Goal: Task Accomplishment & Management: Manage account settings

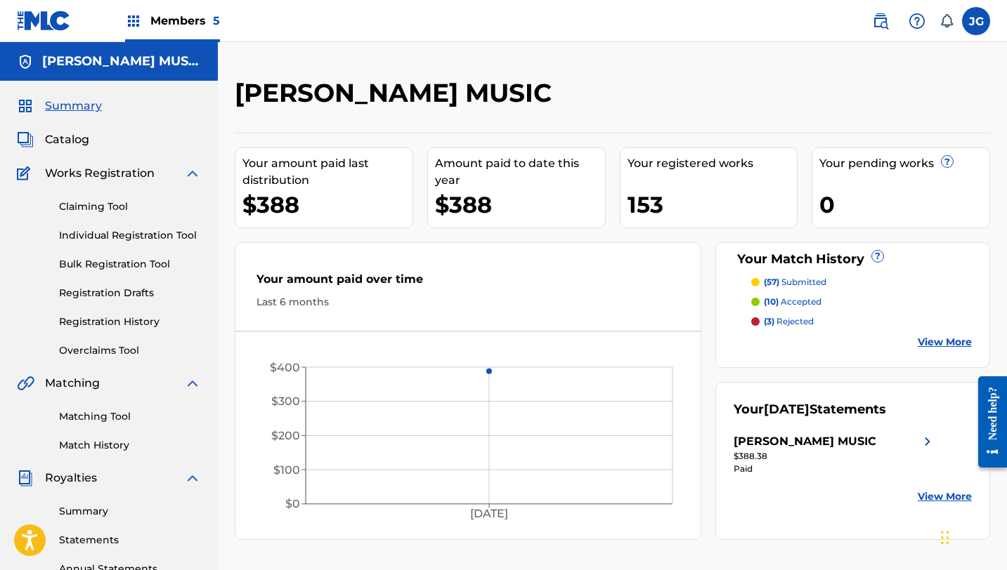
click at [147, 30] on div "Members 5" at bounding box center [172, 20] width 95 height 41
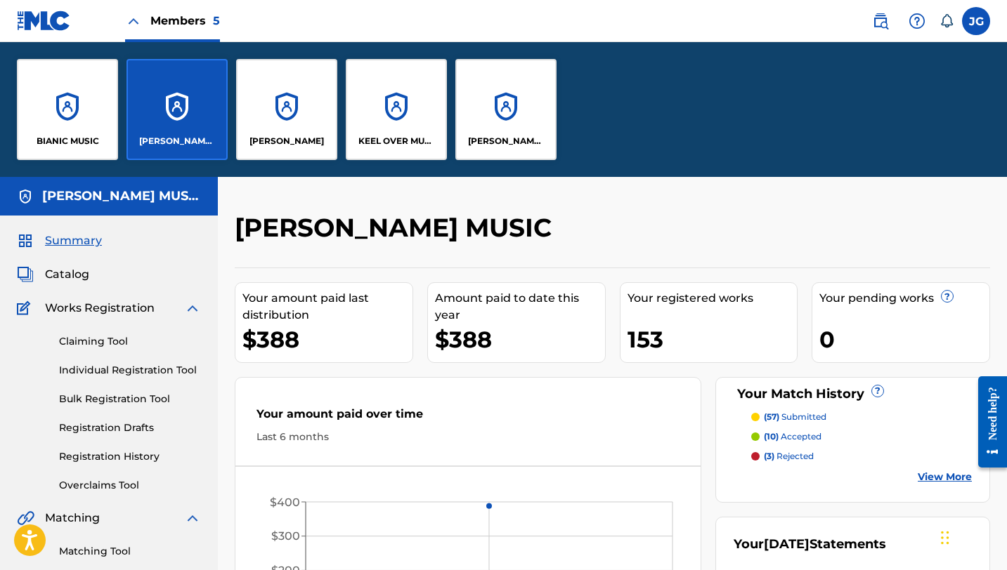
click at [86, 112] on div "BIANIC MUSIC" at bounding box center [67, 109] width 101 height 101
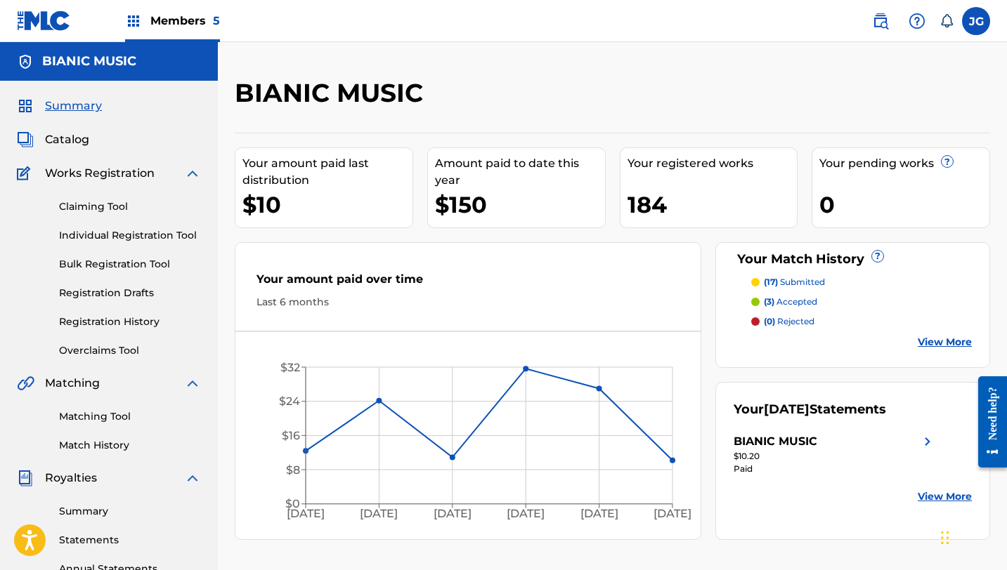
click at [778, 282] on span "(17)" at bounding box center [771, 282] width 14 height 11
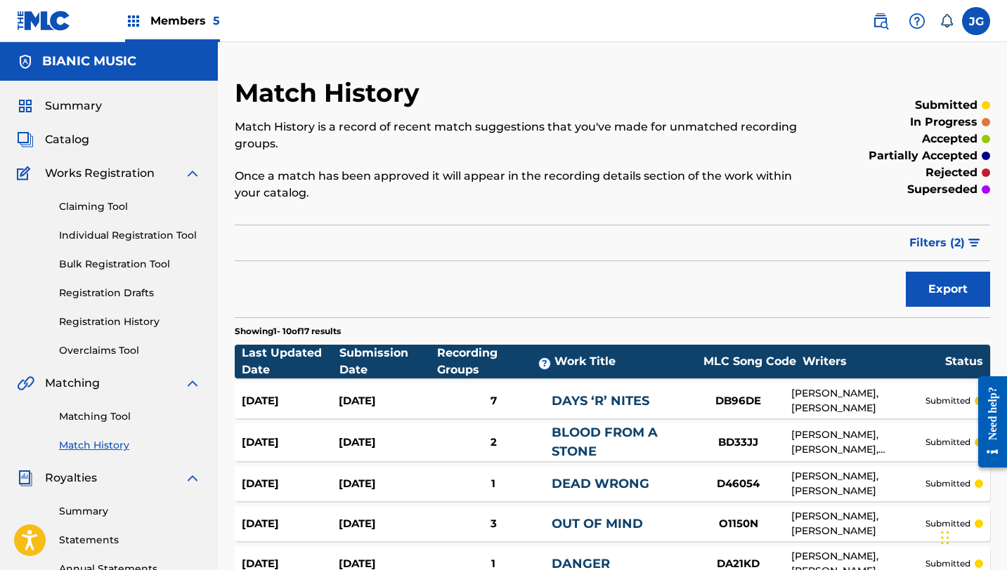
click at [655, 279] on div "Export" at bounding box center [612, 289] width 755 height 35
click at [98, 98] on span "Summary" at bounding box center [73, 106] width 57 height 17
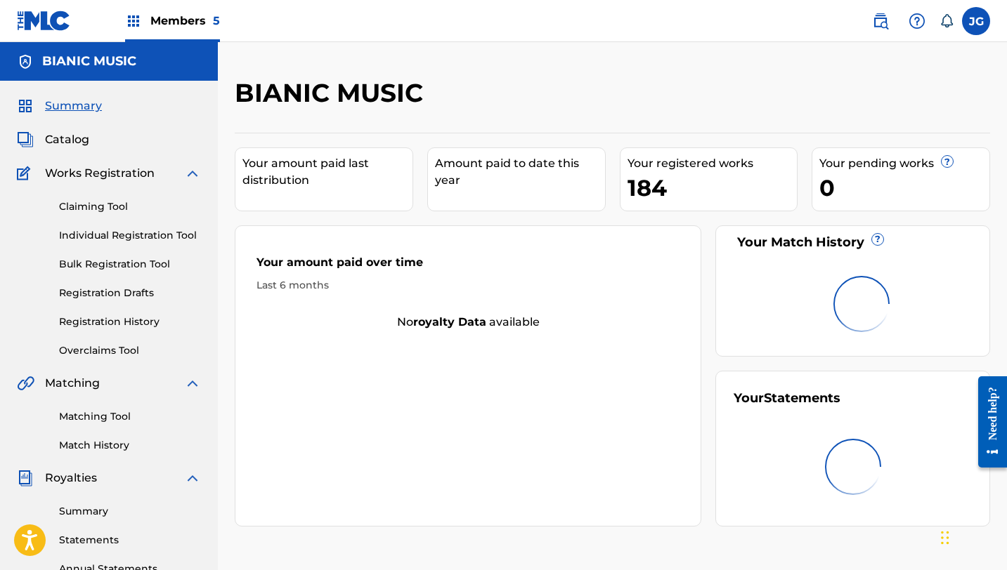
click at [578, 290] on div "Last 6 months" at bounding box center [467, 285] width 423 height 15
drag, startPoint x: 147, startPoint y: 34, endPoint x: 152, endPoint y: 29, distance: 7.5
click at [152, 29] on div "Members 5" at bounding box center [172, 20] width 95 height 41
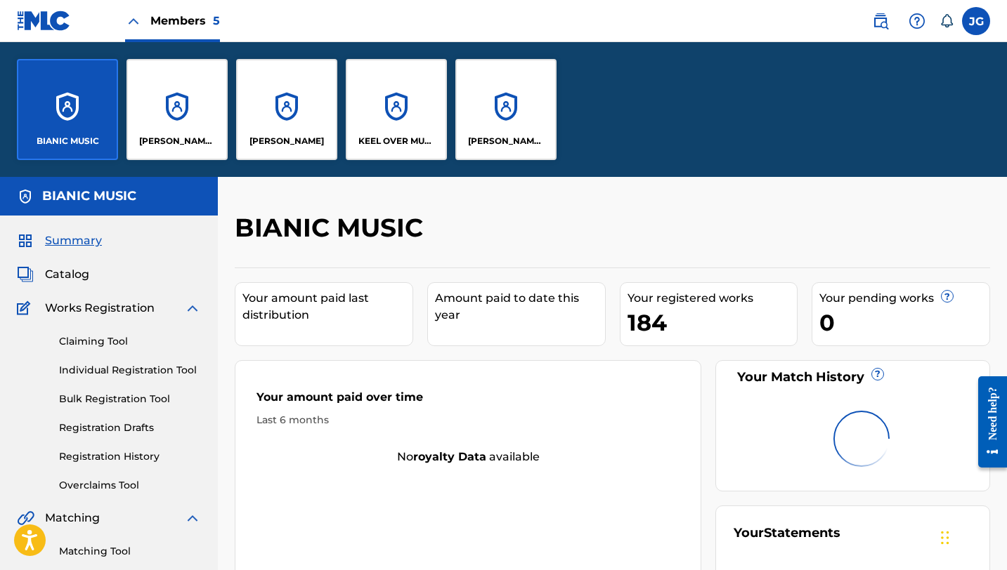
click at [152, 29] on div "Members 5" at bounding box center [172, 20] width 95 height 41
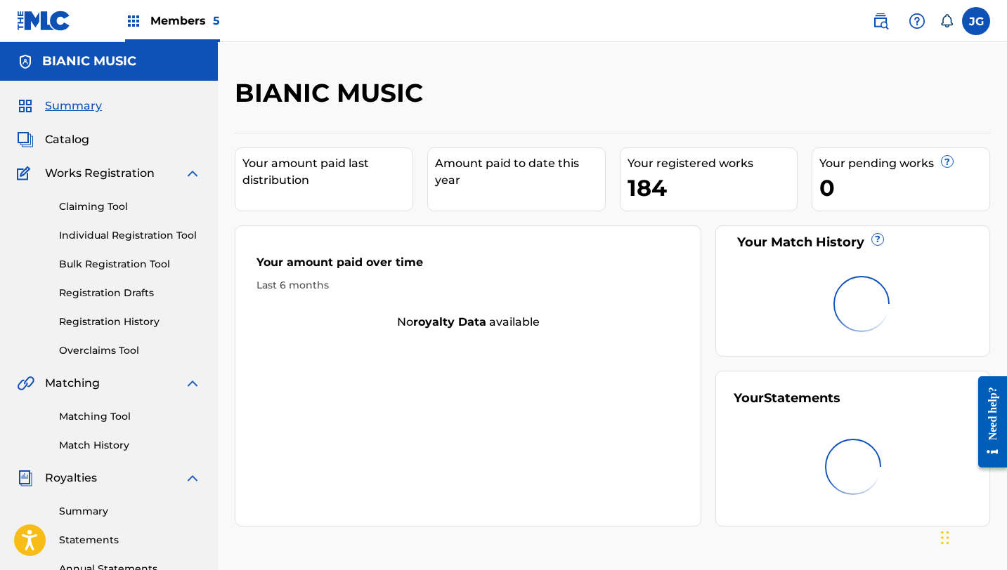
click at [152, 29] on div "Members 5" at bounding box center [172, 20] width 95 height 41
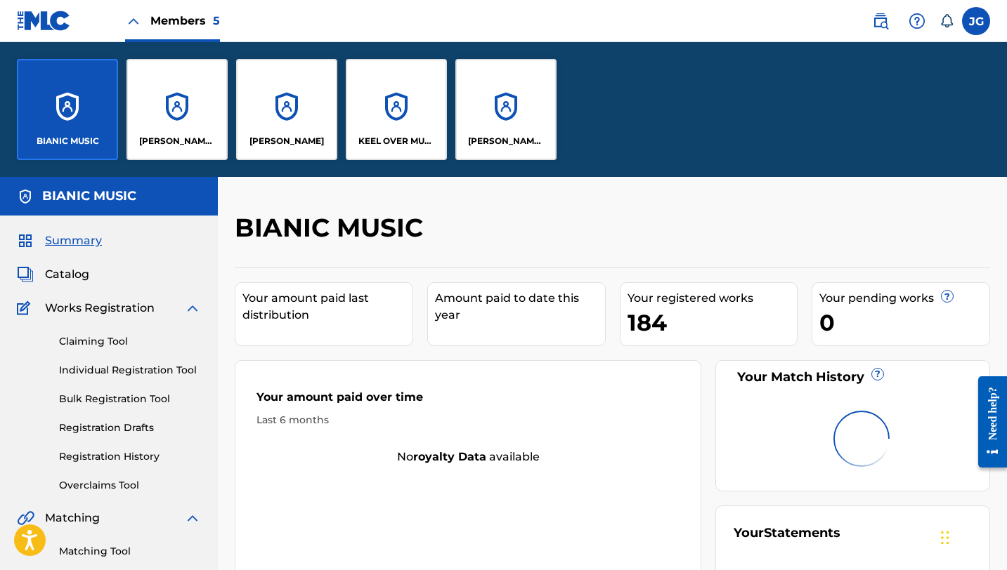
click at [252, 112] on div "JOE LYNN TURNER" at bounding box center [286, 109] width 101 height 101
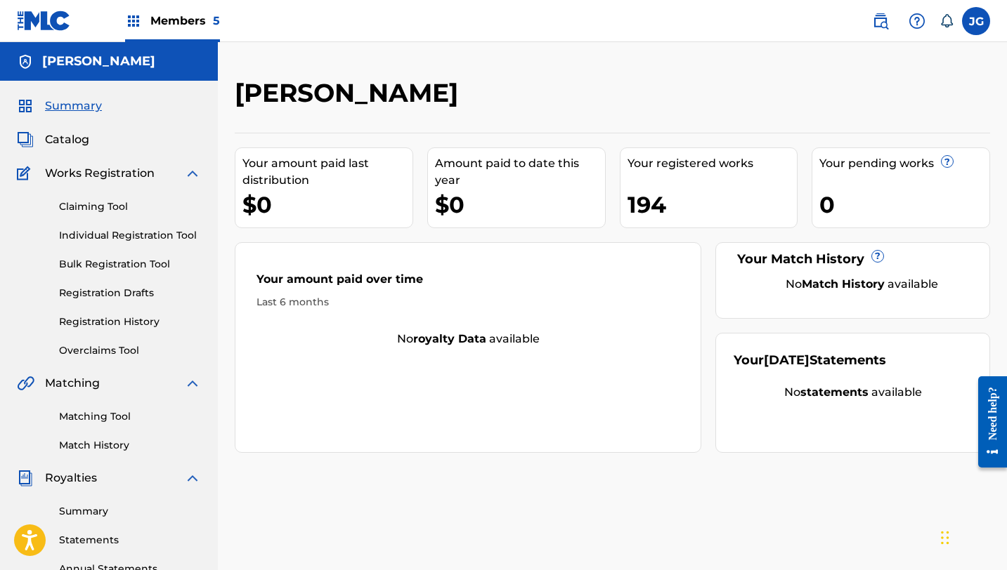
click at [185, 16] on span "Members 5" at bounding box center [185, 21] width 70 height 16
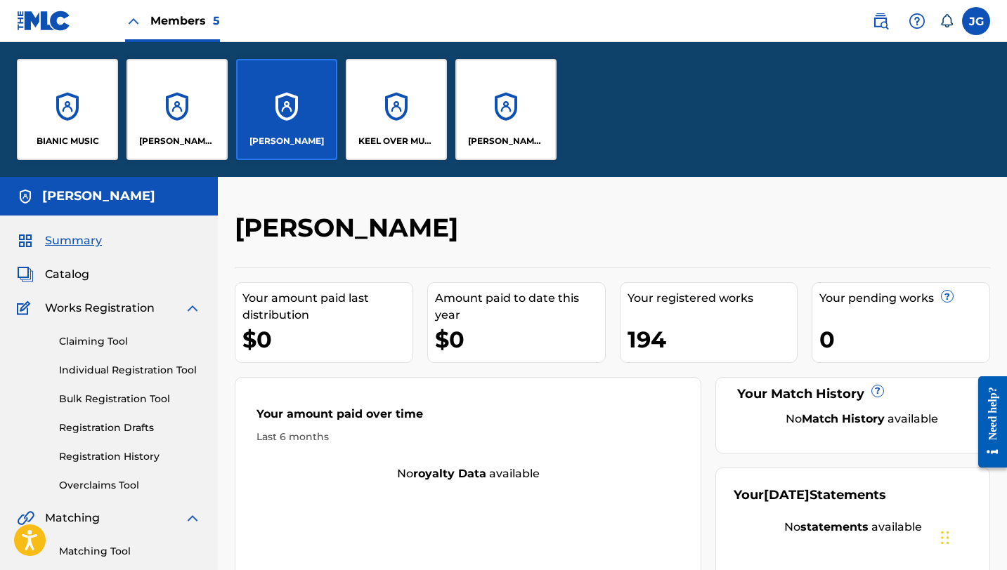
click at [206, 92] on div "JACK RUSSELL MUSIC" at bounding box center [176, 109] width 101 height 101
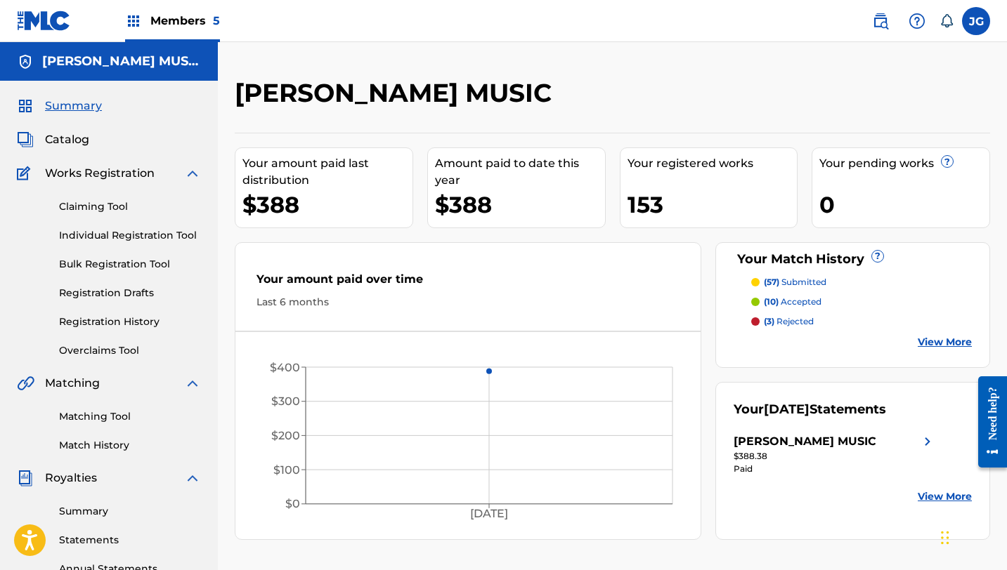
click at [154, 39] on div "Members 5" at bounding box center [172, 20] width 95 height 41
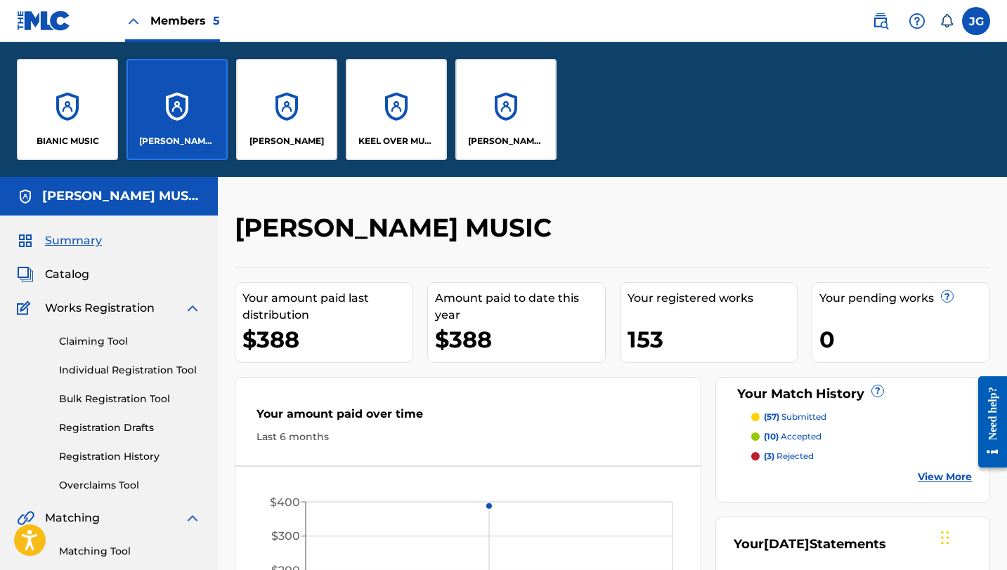
click at [415, 126] on div "KEEL OVER MUSIC" at bounding box center [396, 109] width 101 height 101
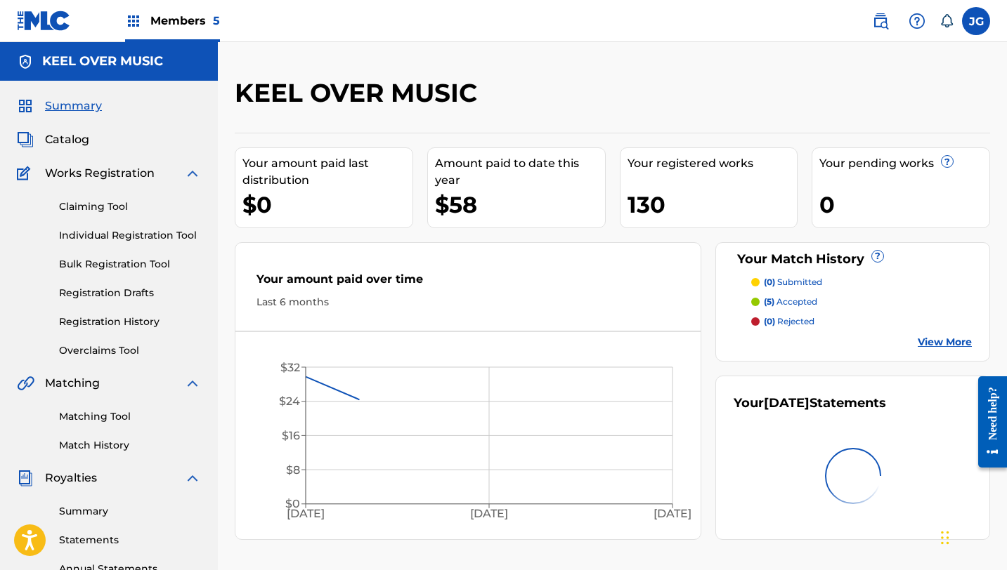
click at [140, 31] on div "Members 5" at bounding box center [172, 20] width 95 height 41
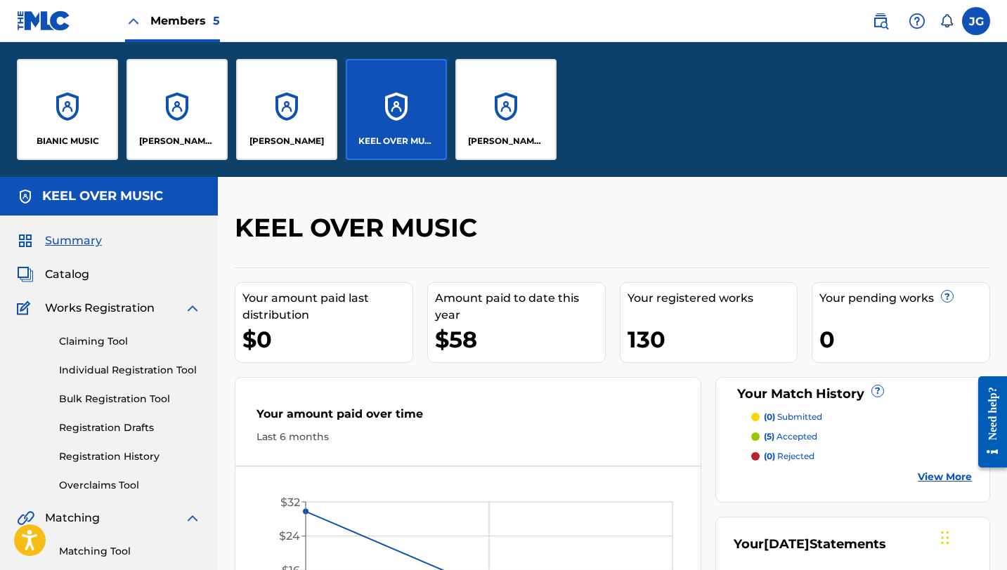
click at [485, 131] on div "[PERSON_NAME] SOUNDWORKS" at bounding box center [505, 109] width 101 height 101
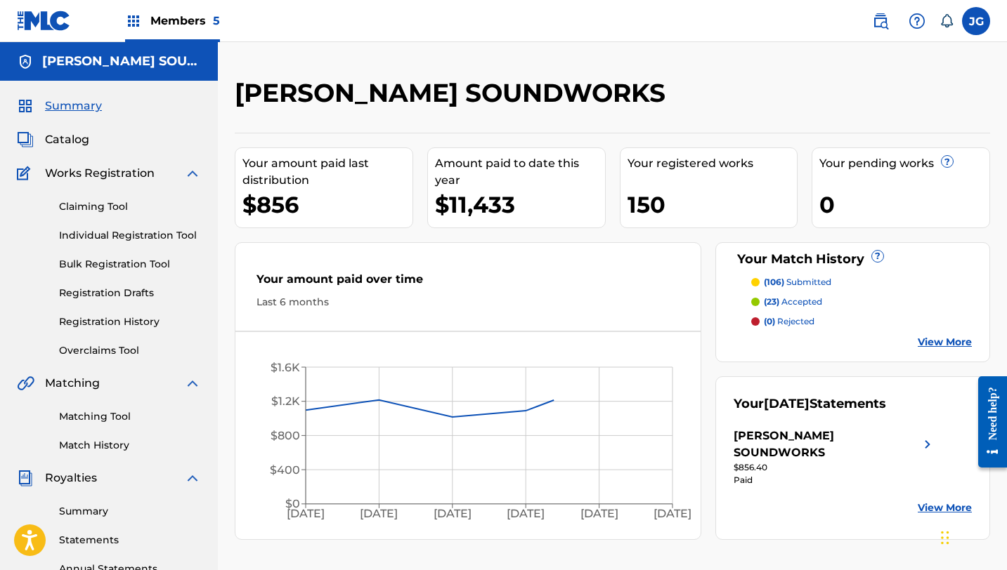
click at [181, 15] on span "Members 5" at bounding box center [185, 21] width 70 height 16
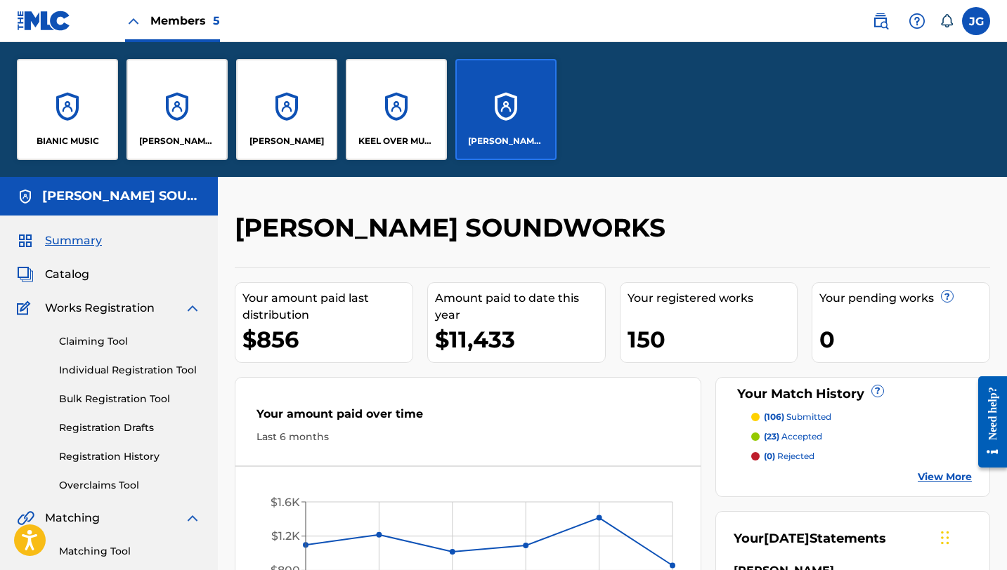
click at [69, 89] on div "BIANIC MUSIC" at bounding box center [67, 109] width 101 height 101
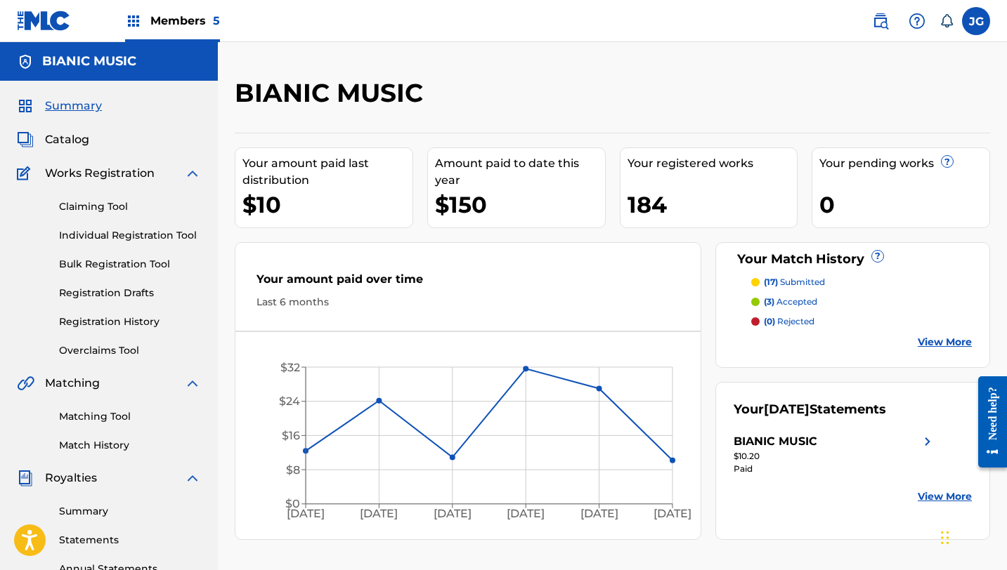
click at [203, 13] on span "Members 5" at bounding box center [185, 21] width 70 height 16
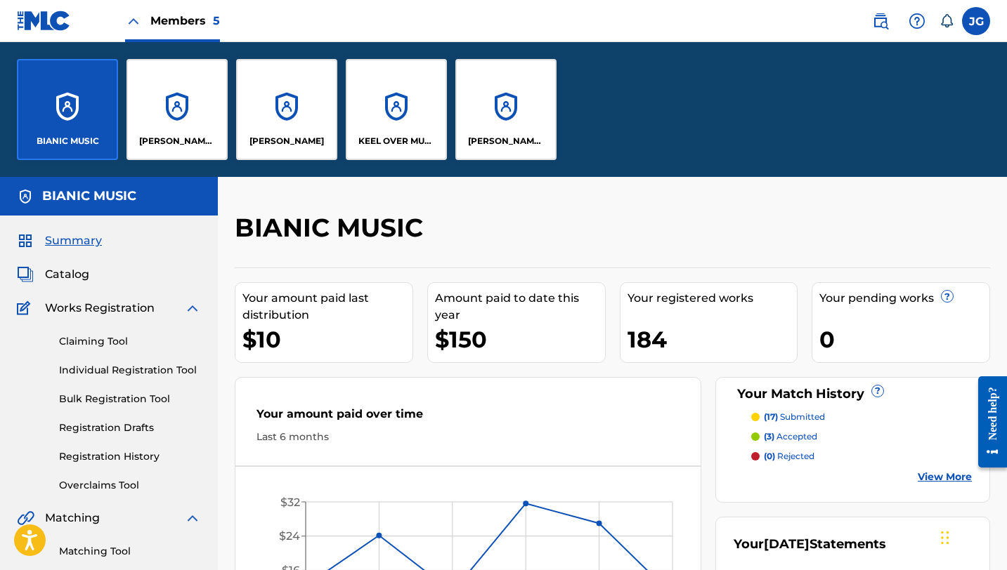
click at [496, 96] on div "[PERSON_NAME] SOUNDWORKS" at bounding box center [505, 109] width 101 height 101
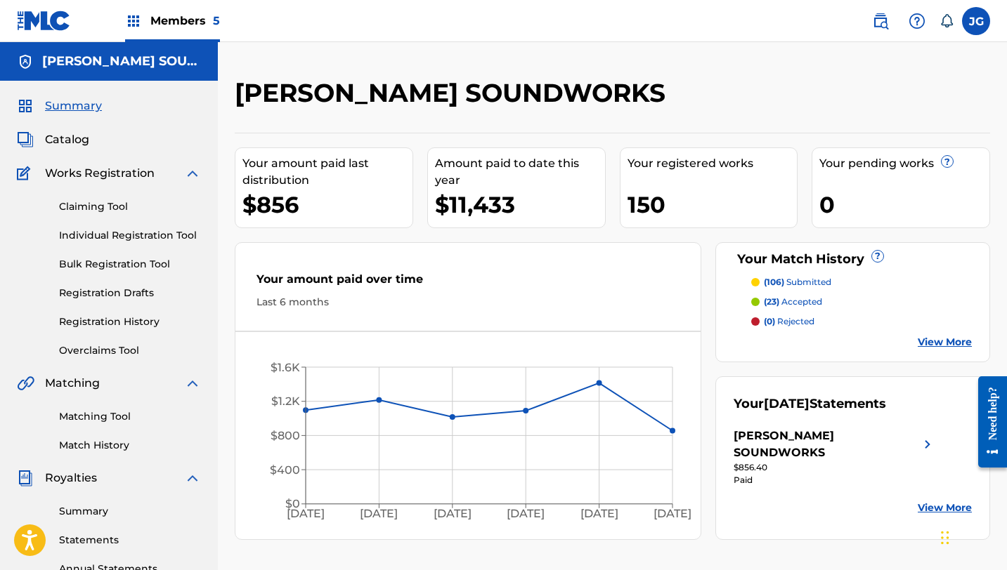
click at [915, 440] on div "[PERSON_NAME] SOUNDWORKS" at bounding box center [834, 445] width 202 height 34
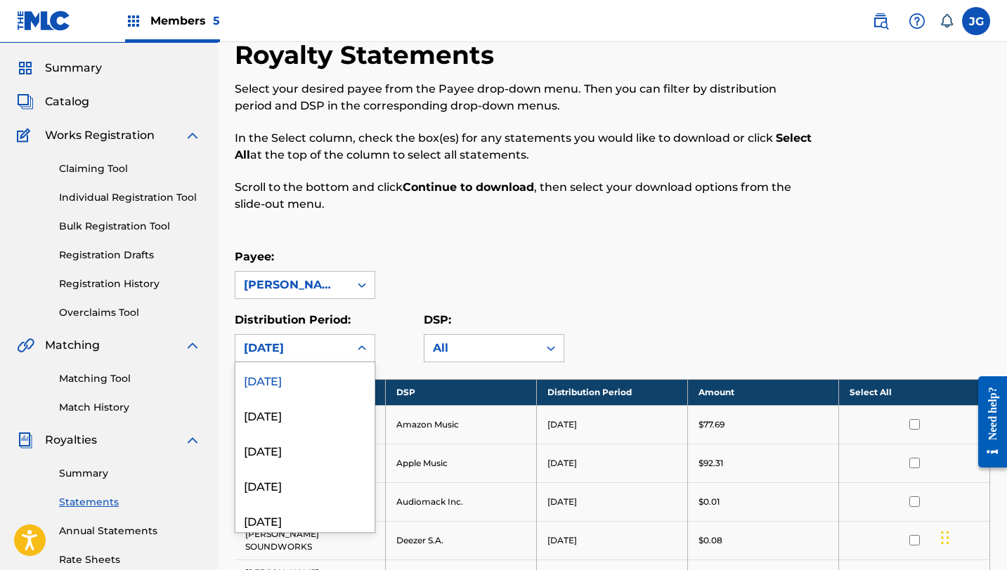
click at [304, 363] on div "[DATE], 1 of 53. 53 results available. Use Up and Down to choose options, press…" at bounding box center [305, 348] width 141 height 28
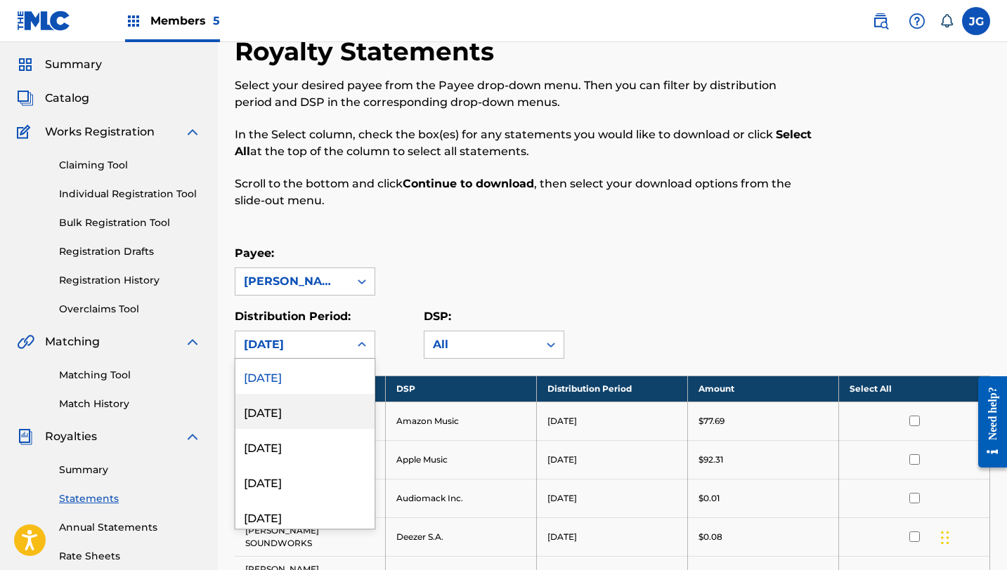
click at [272, 416] on div "[DATE]" at bounding box center [304, 411] width 139 height 35
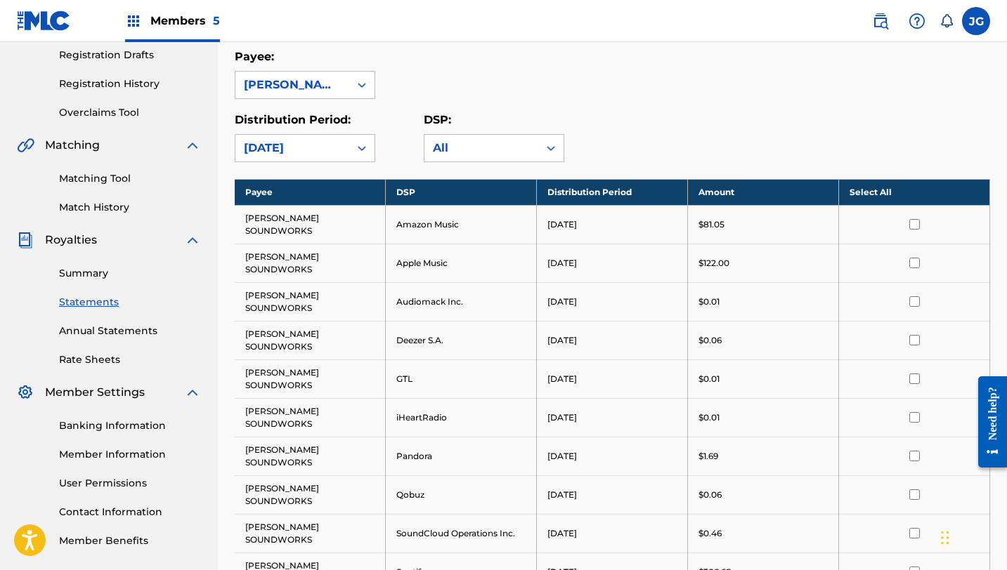
scroll to position [235, 0]
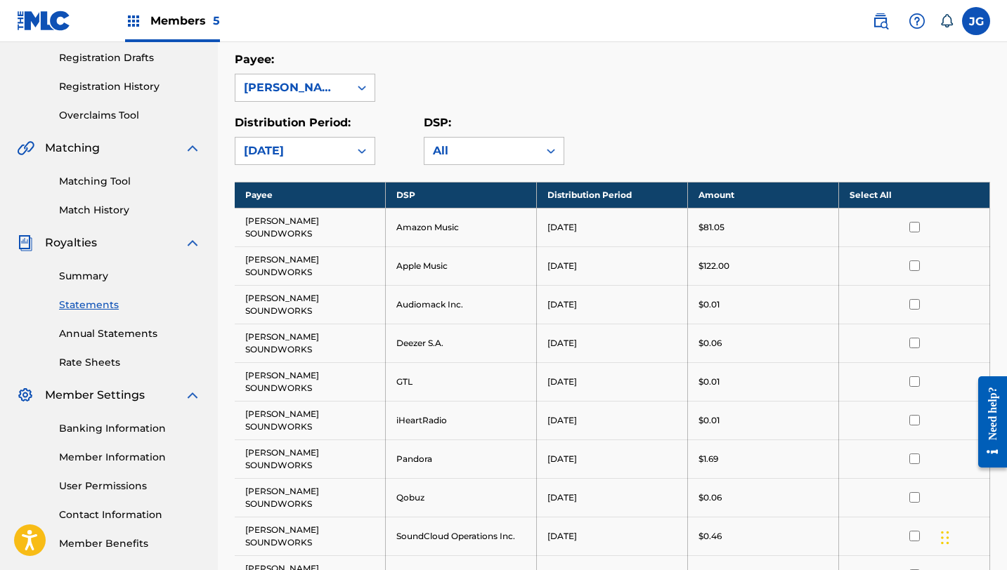
click at [314, 152] on div "[DATE]" at bounding box center [292, 151] width 97 height 17
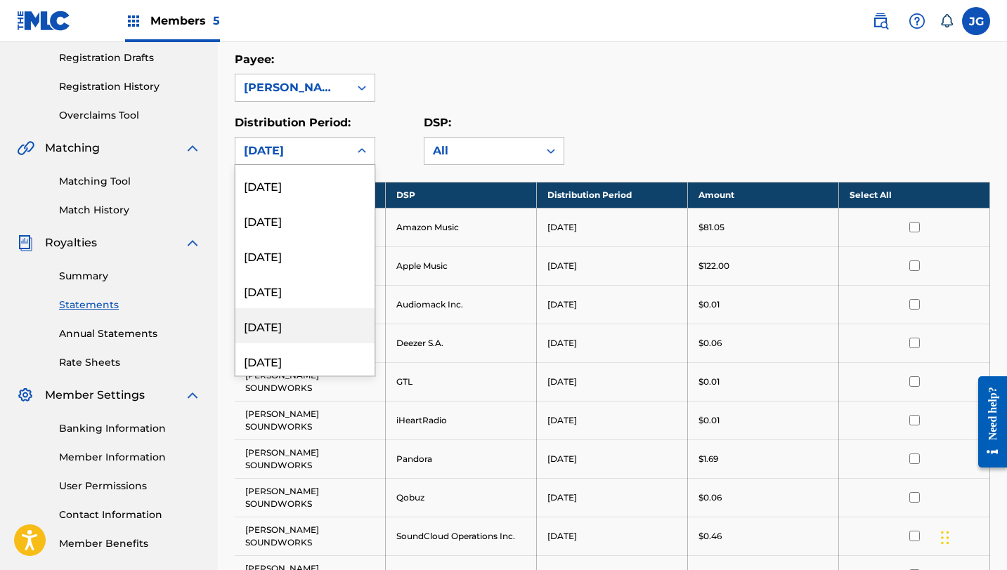
scroll to position [544, 0]
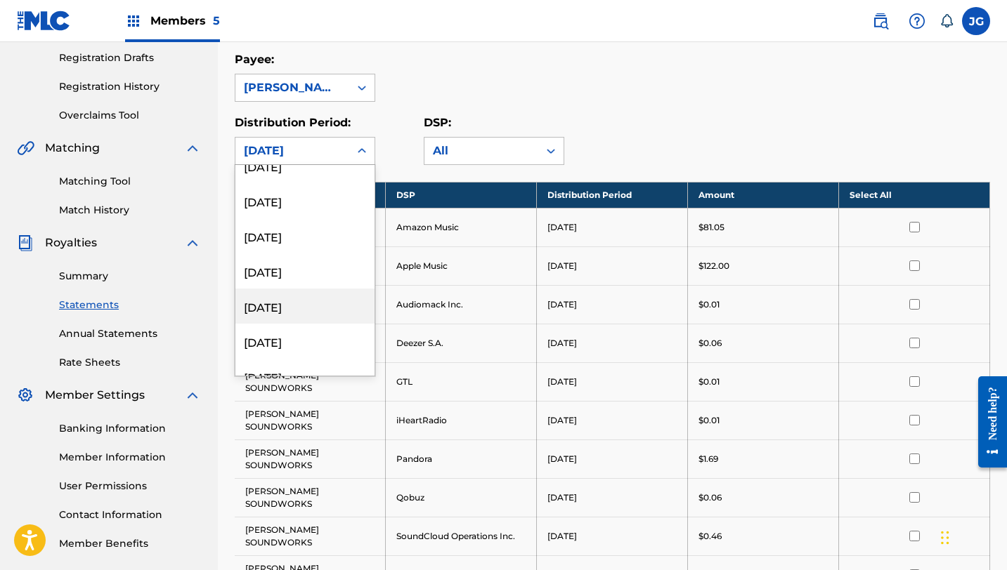
click at [282, 306] on div "[DATE]" at bounding box center [304, 306] width 139 height 35
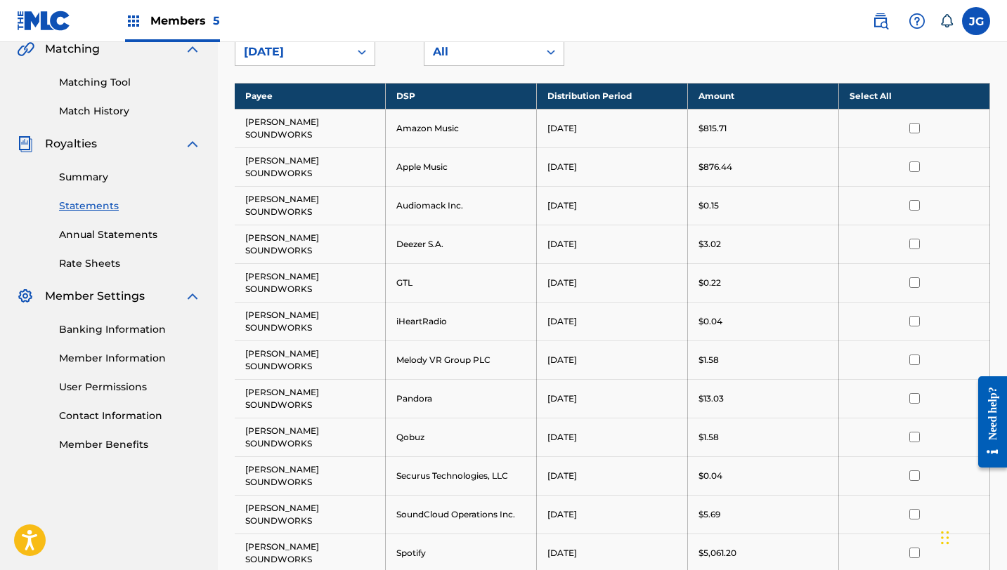
scroll to position [344, 0]
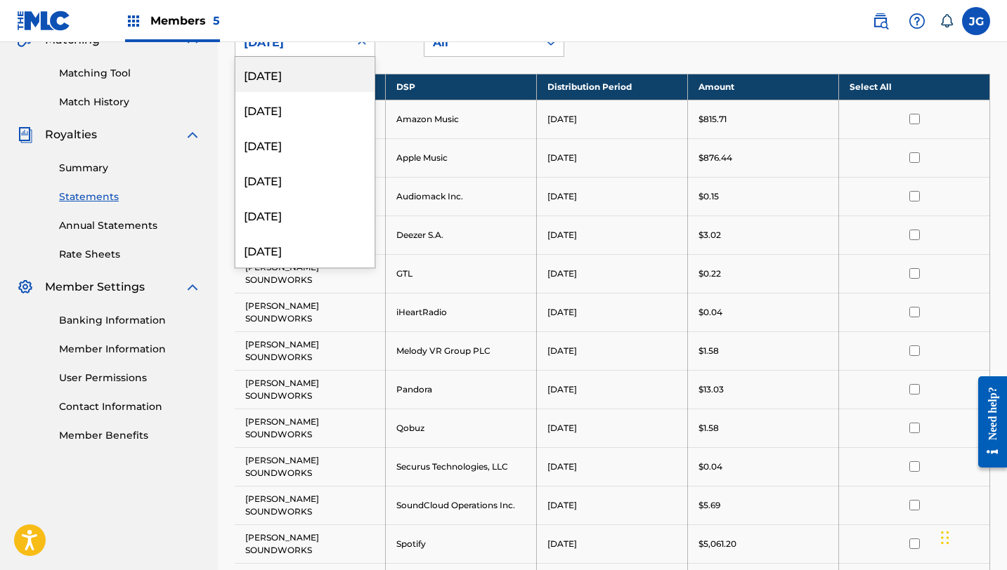
click at [308, 44] on div "[DATE]" at bounding box center [292, 42] width 97 height 17
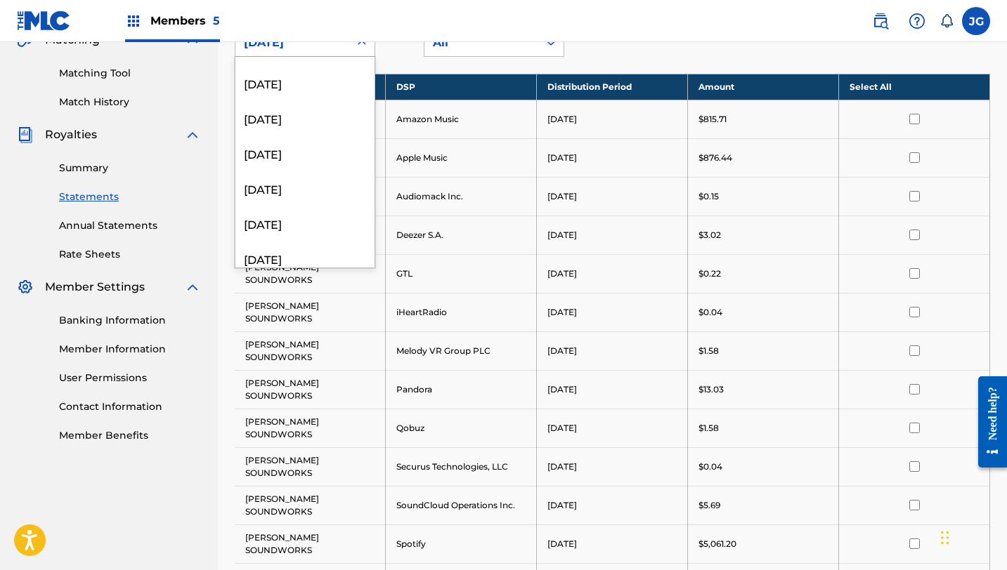
scroll to position [754, 0]
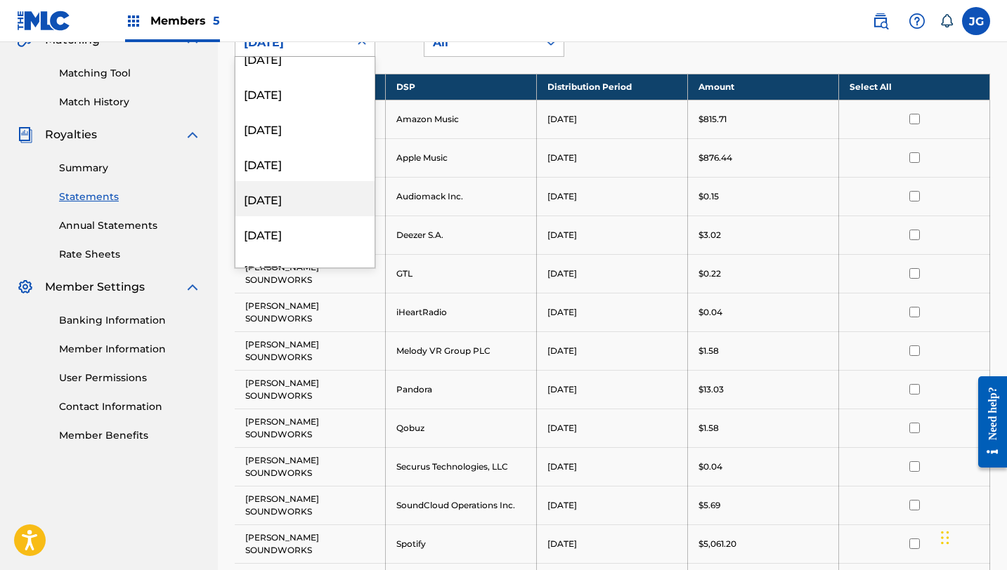
click at [287, 207] on div "[DATE]" at bounding box center [304, 198] width 139 height 35
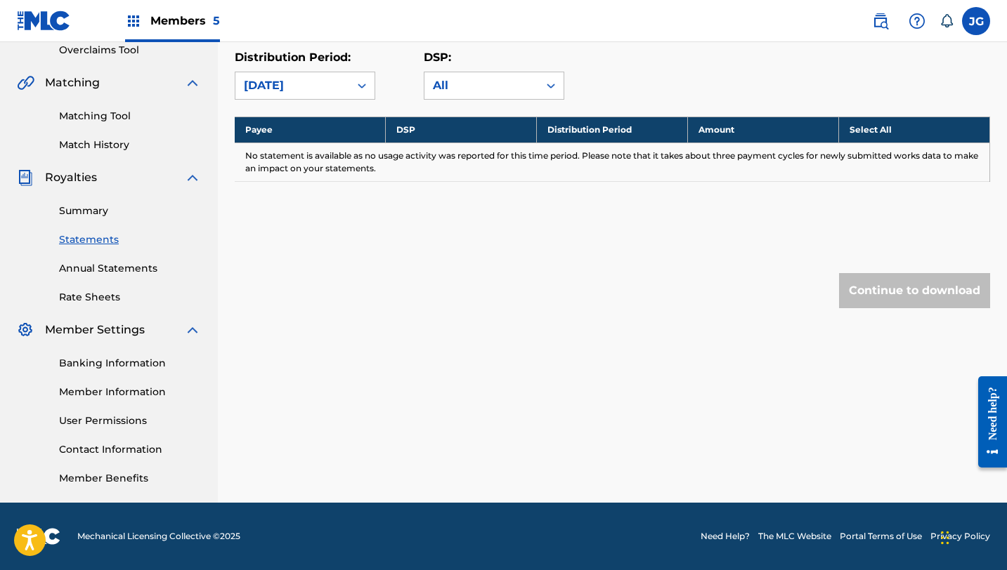
scroll to position [301, 0]
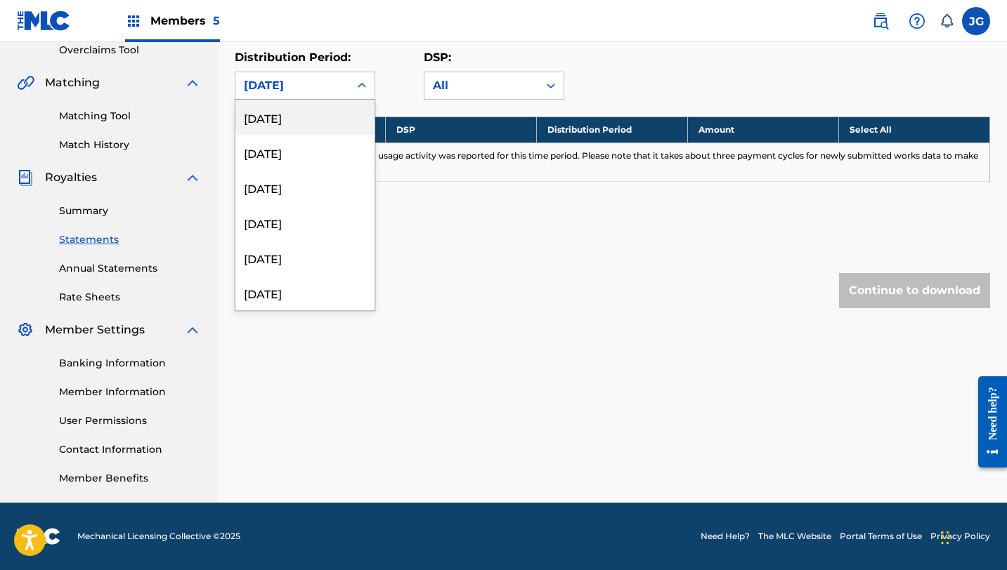
click at [315, 89] on div "[DATE]" at bounding box center [292, 85] width 97 height 17
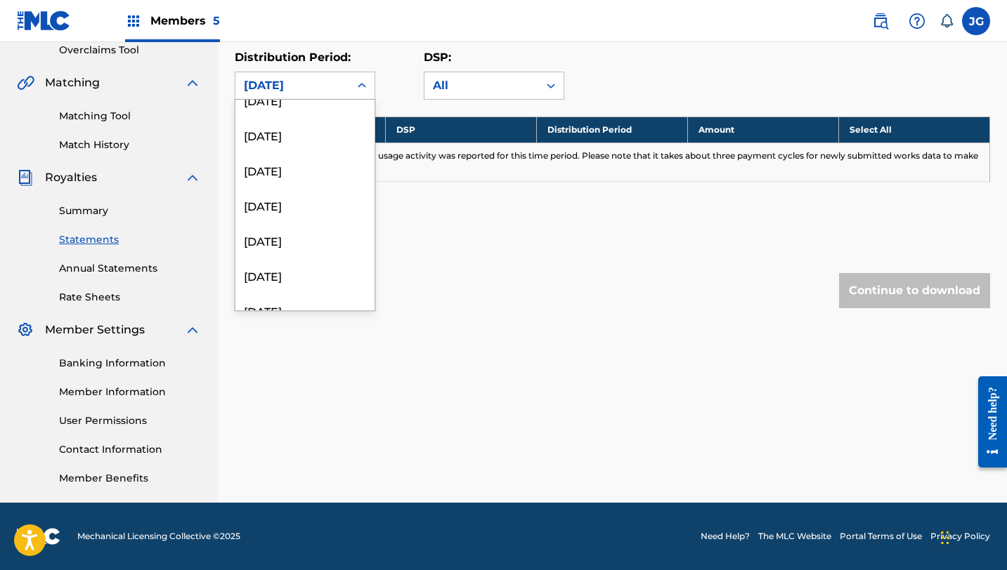
scroll to position [371, 0]
click at [300, 127] on div "[DATE]" at bounding box center [304, 132] width 139 height 35
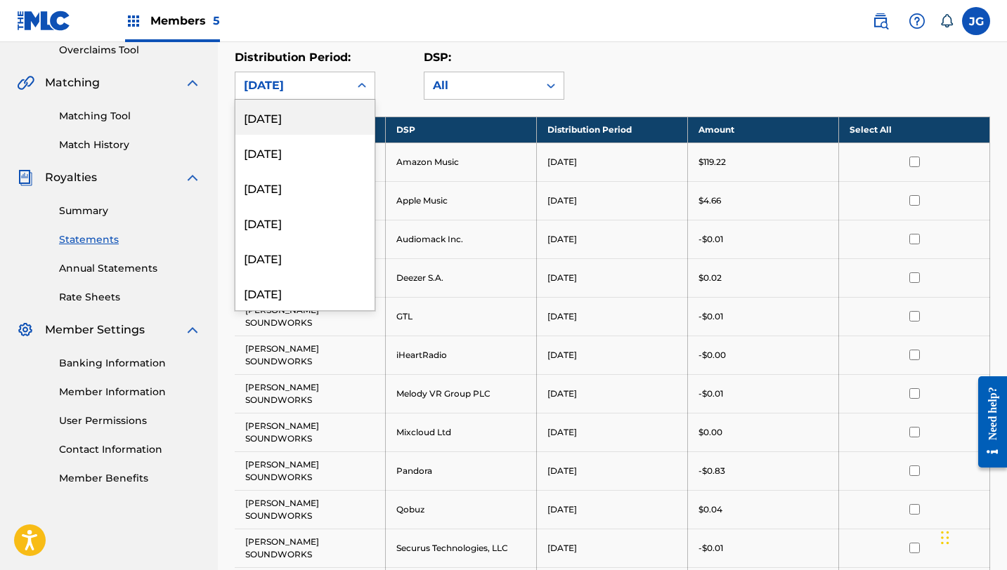
click at [313, 94] on div "[DATE]" at bounding box center [292, 85] width 114 height 27
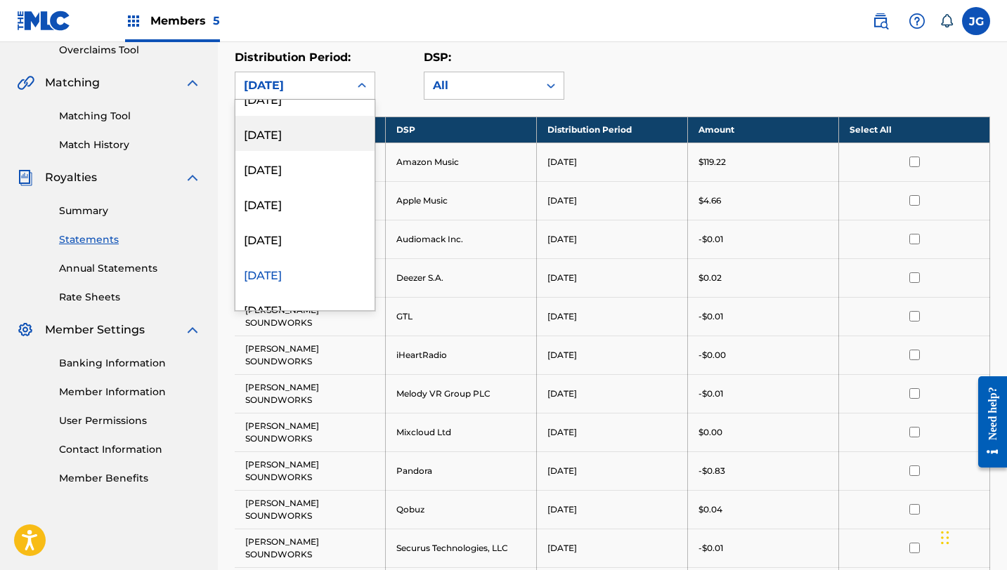
scroll to position [251, 0]
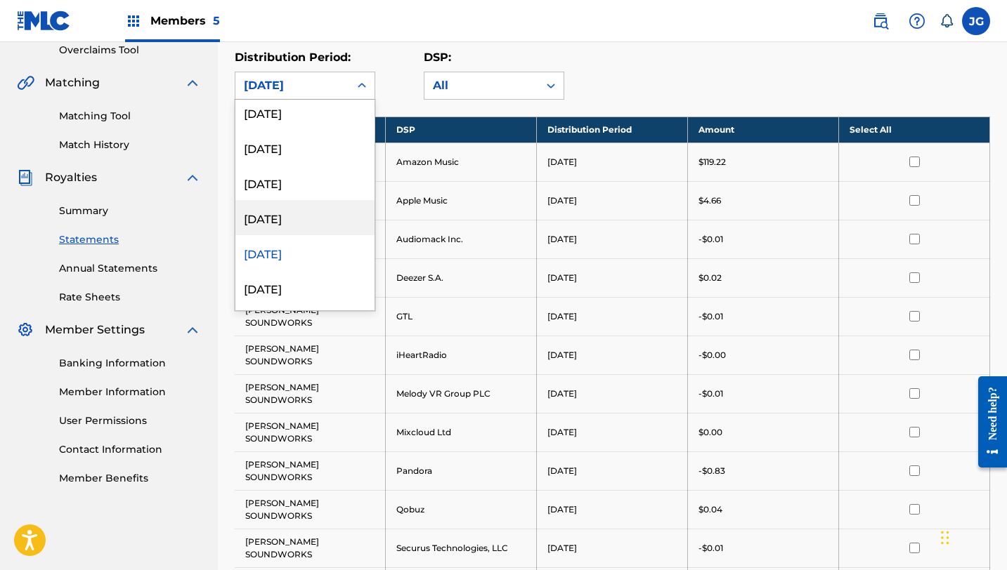
click at [294, 214] on div "[DATE]" at bounding box center [304, 217] width 139 height 35
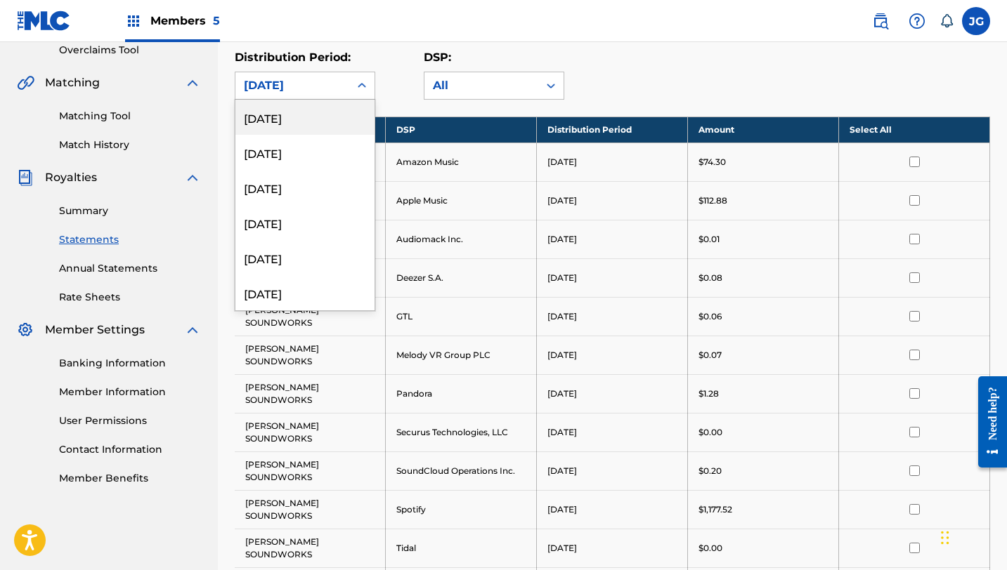
click at [304, 79] on div "[DATE]" at bounding box center [292, 85] width 97 height 17
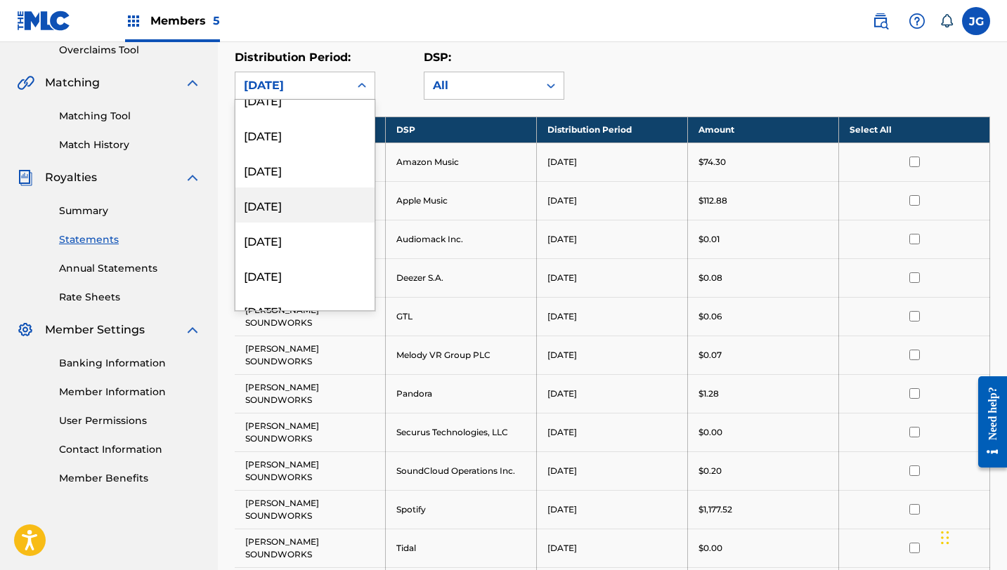
scroll to position [69, 0]
